Goal: Transaction & Acquisition: Purchase product/service

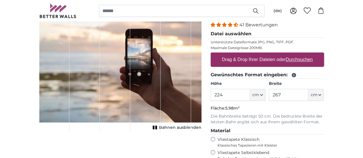
type input "224"
click at [308, 95] on input "267" at bounding box center [288, 95] width 39 height 12
type input "2"
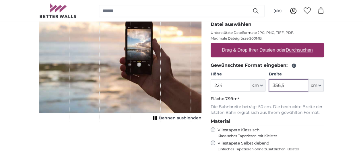
scroll to position [106, 0]
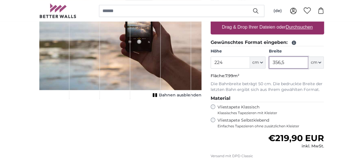
type input "356,5"
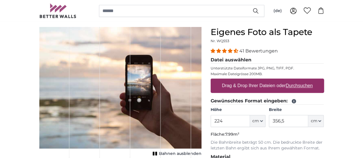
scroll to position [48, 0]
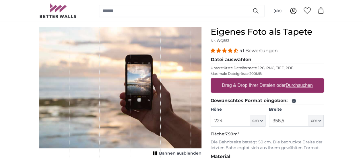
click at [315, 88] on label "Drag & Drop Ihrer Dateien oder Durchsuchen" at bounding box center [268, 85] width 96 height 11
click at [324, 80] on input "Drag & Drop Ihrer Dateien oder Durchsuchen" at bounding box center [267, 79] width 113 height 2
type input "**********"
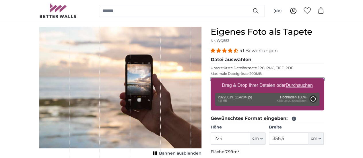
type input "200"
type input "266"
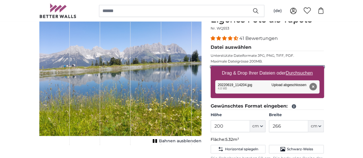
scroll to position [60, 0]
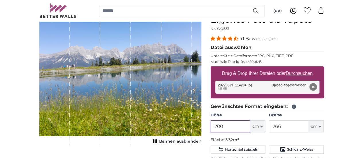
click at [250, 125] on input "200" at bounding box center [230, 127] width 39 height 12
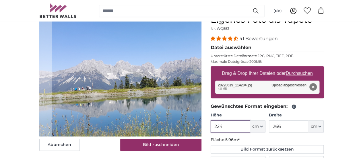
type input "224"
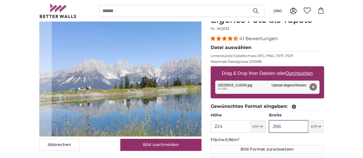
click at [308, 126] on input "266" at bounding box center [288, 127] width 39 height 12
type input "2"
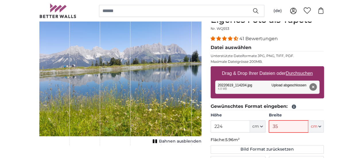
type input "356"
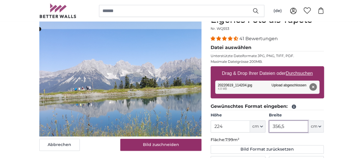
type input "356,5"
click at [324, 140] on p "Fläche: 7.99m²" at bounding box center [267, 140] width 113 height 6
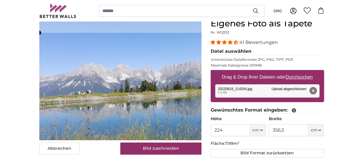
click at [62, 62] on cropper-handle at bounding box center [155, 106] width 233 height 146
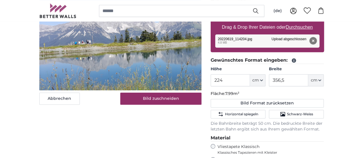
scroll to position [107, 0]
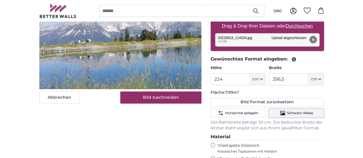
click at [313, 113] on span "Schwarz-Weiss" at bounding box center [300, 113] width 26 height 5
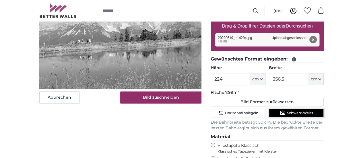
click at [313, 114] on span "Schwarz-Weiss" at bounding box center [300, 113] width 26 height 5
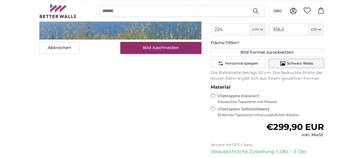
scroll to position [158, 0]
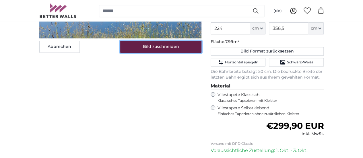
click at [202, 53] on button "Bild zuschneiden" at bounding box center [160, 47] width 81 height 12
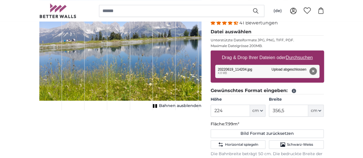
scroll to position [76, 0]
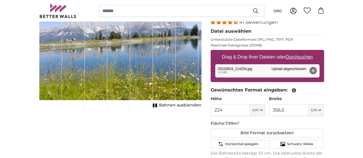
click at [149, 88] on div "1 of 1" at bounding box center [141, 53] width 23 height 111
click at [296, 91] on icon at bounding box center [294, 90] width 4 height 4
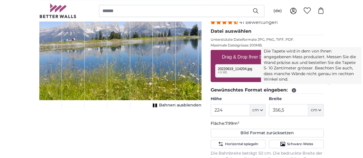
click at [296, 90] on icon at bounding box center [294, 90] width 4 height 4
click at [296, 91] on icon at bounding box center [294, 90] width 4 height 4
click at [324, 90] on legend "Gewünschtes Format eingeben:" at bounding box center [267, 90] width 113 height 7
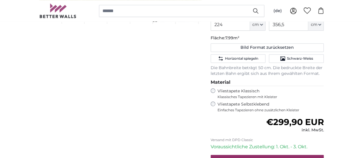
scroll to position [160, 0]
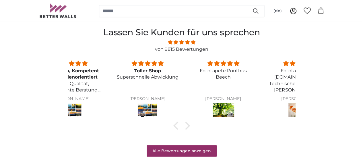
scroll to position [475, 0]
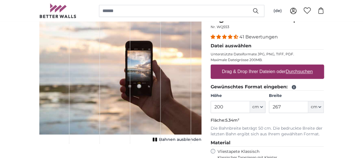
click at [250, 108] on input "200" at bounding box center [230, 107] width 39 height 12
type input "224"
click at [308, 108] on input "267" at bounding box center [288, 107] width 39 height 12
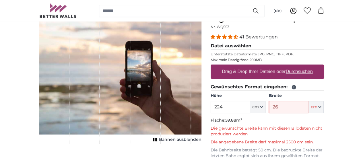
type input "2"
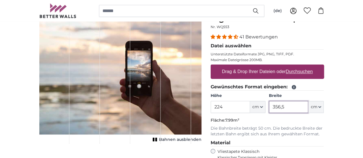
type input "356,5"
click at [318, 126] on p "Die Bahnbreite beträgt 50 cm. Die bedruckte Breite der letzten Bahn ergibt sich…" at bounding box center [267, 131] width 113 height 11
click at [313, 73] on u "Durchsuchen" at bounding box center [299, 71] width 27 height 5
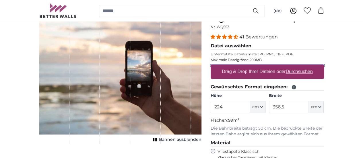
click at [324, 66] on input "Drag & Drop Ihrer Dateien oder Durchsuchen" at bounding box center [267, 66] width 113 height 2
type input "**********"
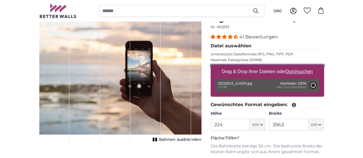
type input "200"
type input "266"
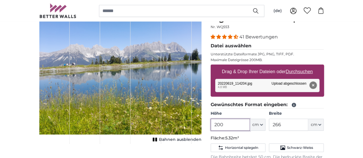
click at [250, 125] on input "200" at bounding box center [230, 125] width 39 height 12
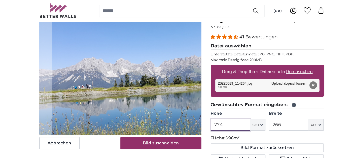
type input "224"
click at [308, 123] on input "266" at bounding box center [288, 125] width 39 height 12
type input "2"
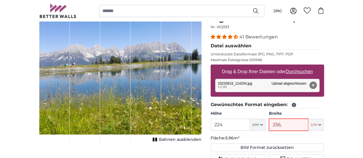
type input "256,4"
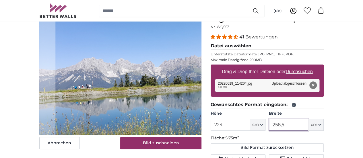
click at [308, 124] on input "256,5" at bounding box center [288, 125] width 39 height 12
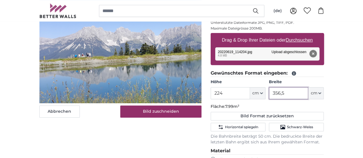
scroll to position [94, 0]
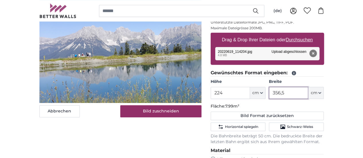
type input "356,5"
click at [324, 106] on p "Fläche: 7.99m²" at bounding box center [267, 107] width 113 height 6
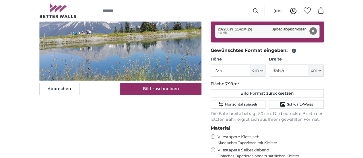
scroll to position [116, 0]
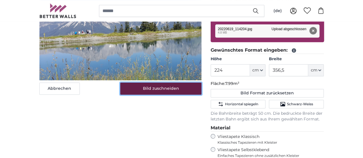
click at [200, 95] on button "Bild zuschneiden" at bounding box center [160, 89] width 81 height 12
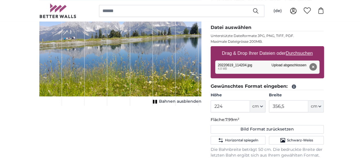
scroll to position [81, 0]
